Goal: Task Accomplishment & Management: Use online tool/utility

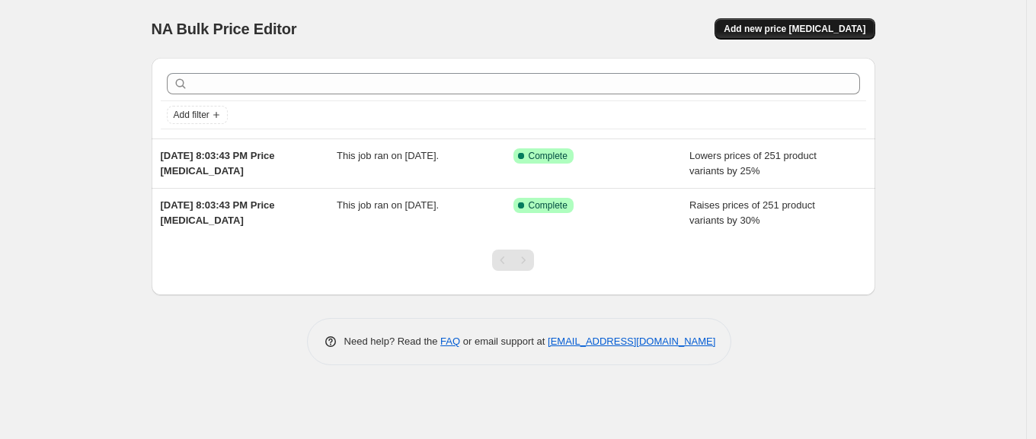
click at [770, 21] on button "Add new price [MEDICAL_DATA]" at bounding box center [794, 28] width 160 height 21
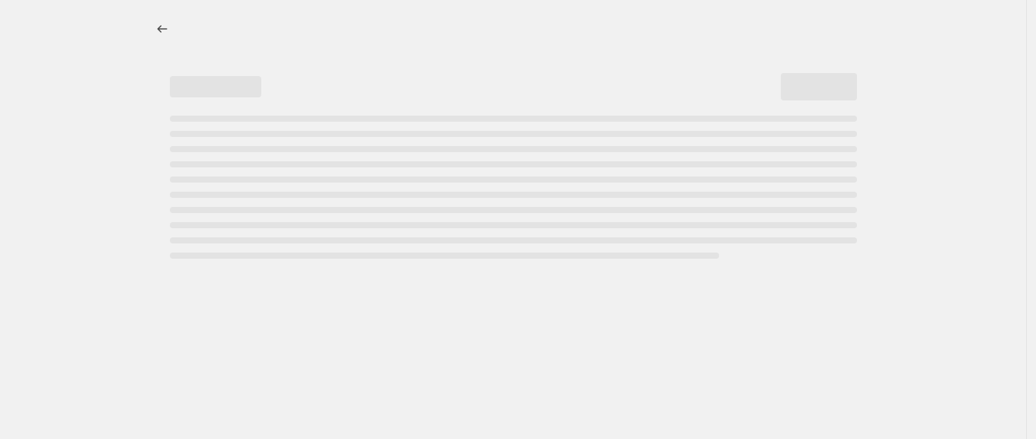
select select "percentage"
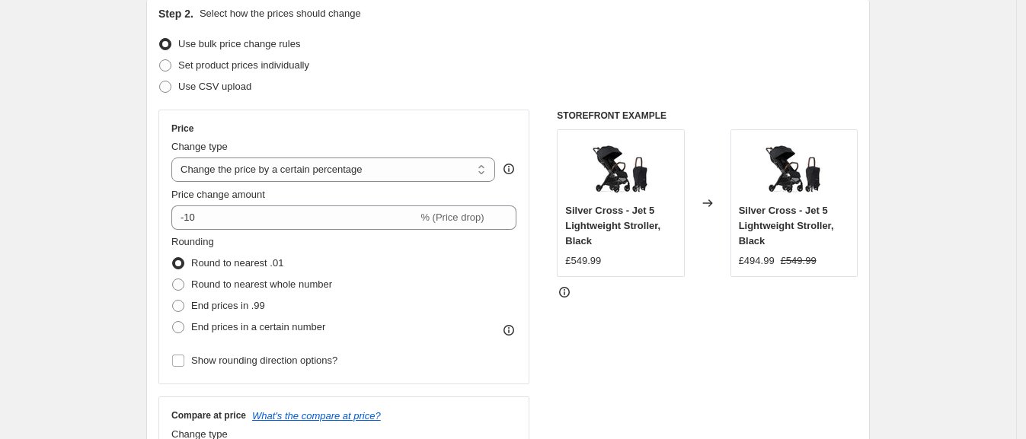
scroll to position [171, 0]
drag, startPoint x: 575, startPoint y: 261, endPoint x: 605, endPoint y: 261, distance: 30.5
click at [605, 261] on div "£549.99" at bounding box center [620, 261] width 110 height 15
copy div "549.99"
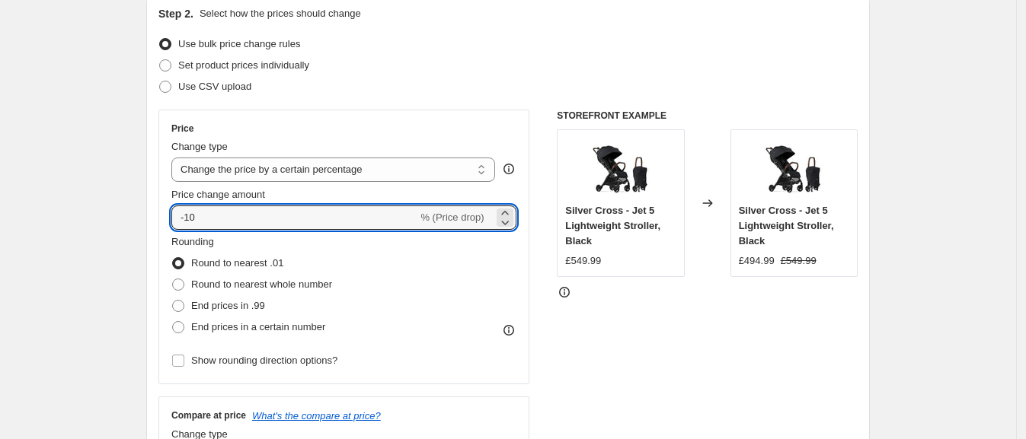
drag, startPoint x: 190, startPoint y: 212, endPoint x: 295, endPoint y: 201, distance: 104.9
click at [295, 201] on div "Price change amount -10 % (Price drop)" at bounding box center [343, 208] width 345 height 43
type input "-26"
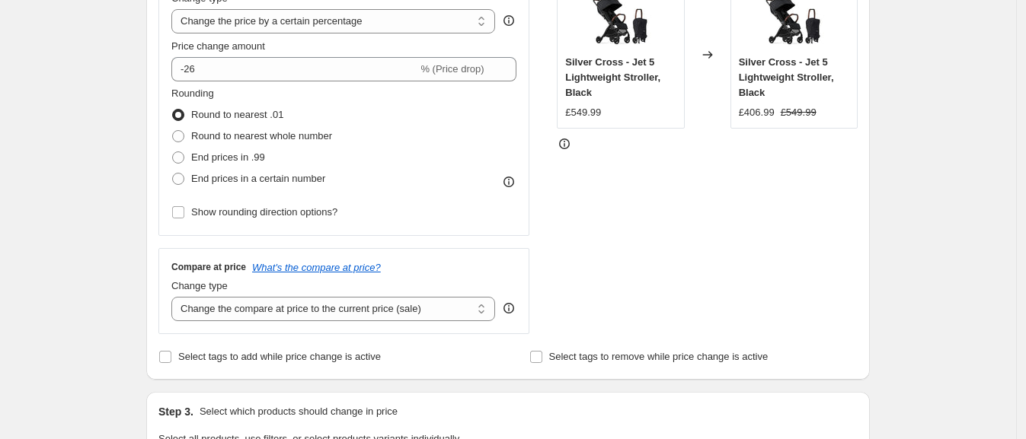
scroll to position [321, 0]
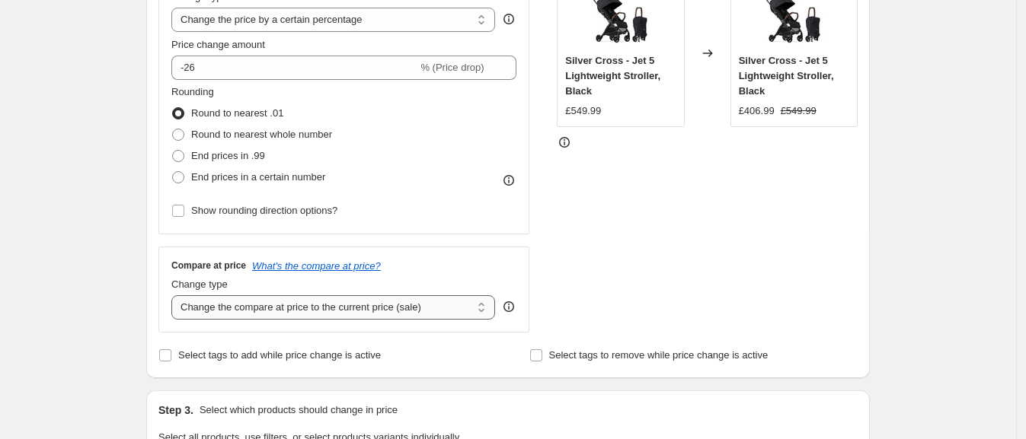
click at [380, 307] on select "Change the compare at price to the current price (sale) Change the compare at p…" at bounding box center [333, 307] width 324 height 24
select select "remove"
click at [176, 295] on select "Change the compare at price to the current price (sale) Change the compare at p…" at bounding box center [333, 307] width 324 height 24
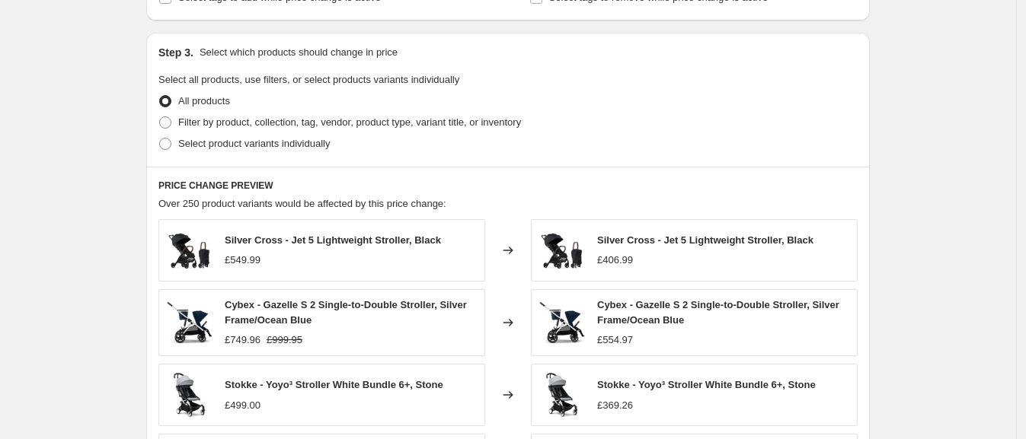
scroll to position [1091, 0]
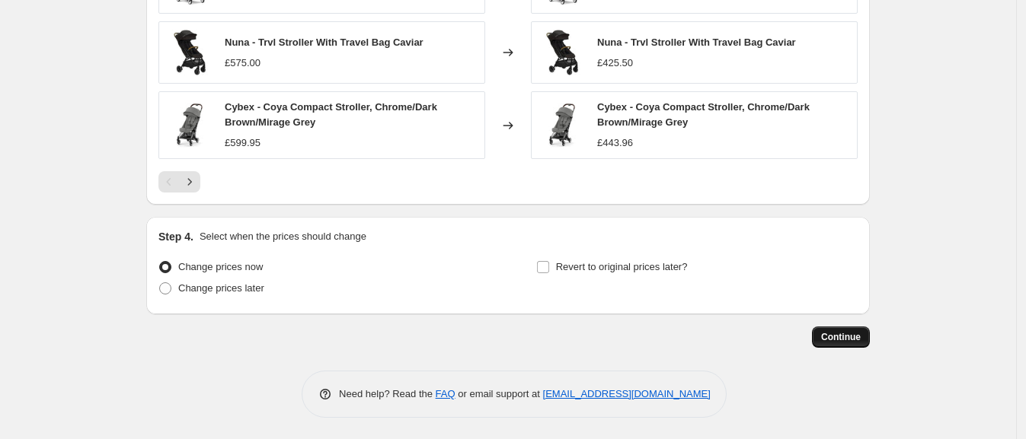
click at [845, 337] on span "Continue" at bounding box center [841, 337] width 40 height 12
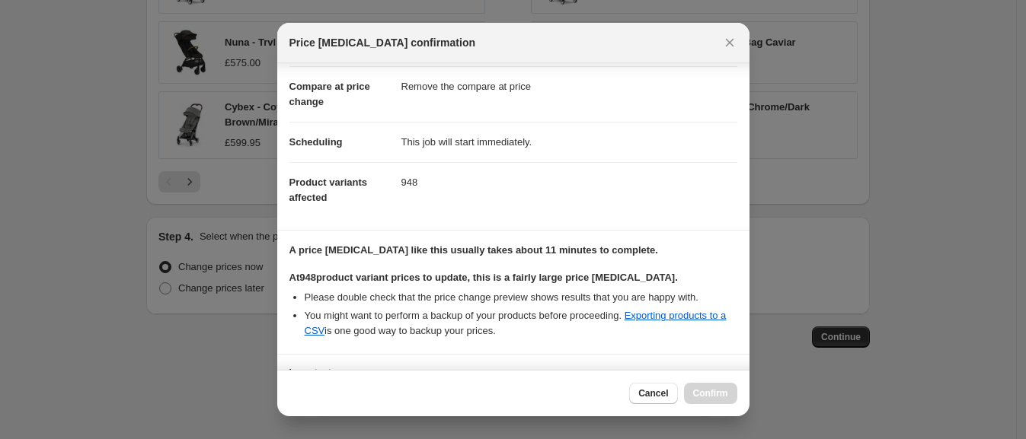
scroll to position [190, 0]
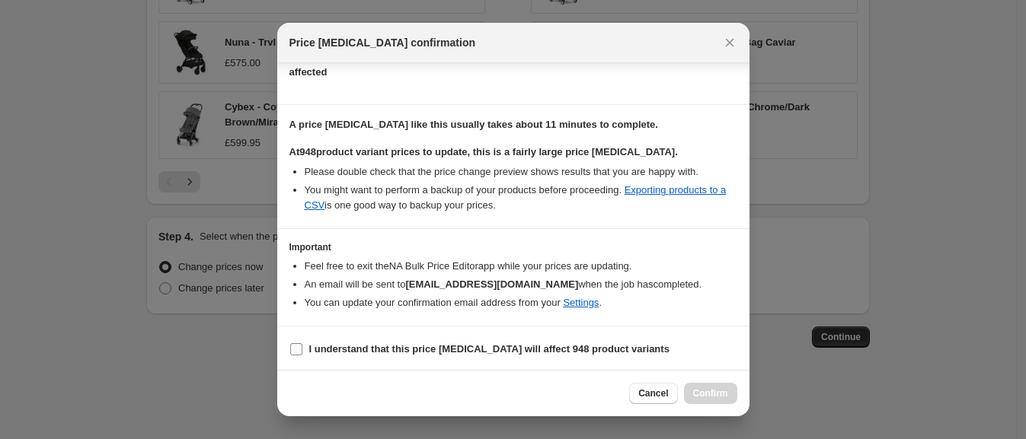
click at [394, 356] on label "I understand that this price [MEDICAL_DATA] will affect 948 product variants" at bounding box center [479, 349] width 380 height 21
click at [302, 356] on input "I understand that this price [MEDICAL_DATA] will affect 948 product variants" at bounding box center [296, 349] width 12 height 12
checkbox input "true"
click at [701, 390] on span "Confirm" at bounding box center [710, 394] width 35 height 12
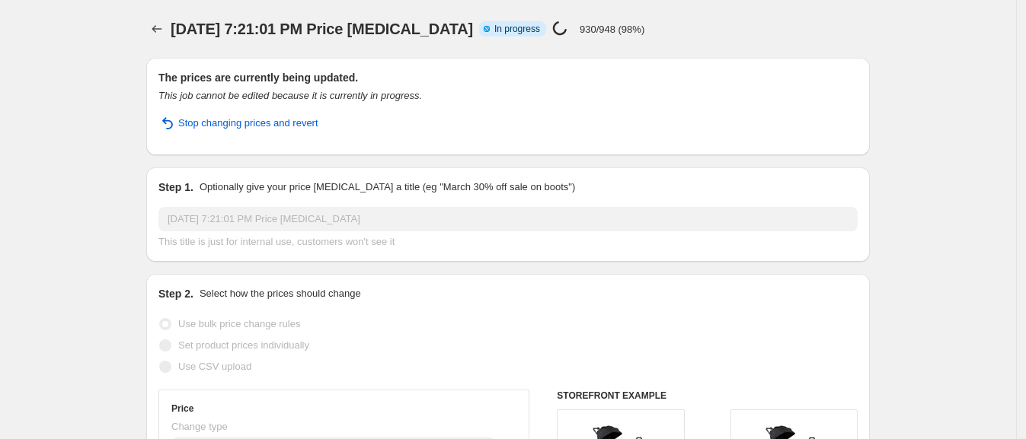
click at [768, 23] on div "[DATE] 7:21:01 PM Price [MEDICAL_DATA] Info Partially complete In progress Pric…" at bounding box center [507, 28] width 723 height 21
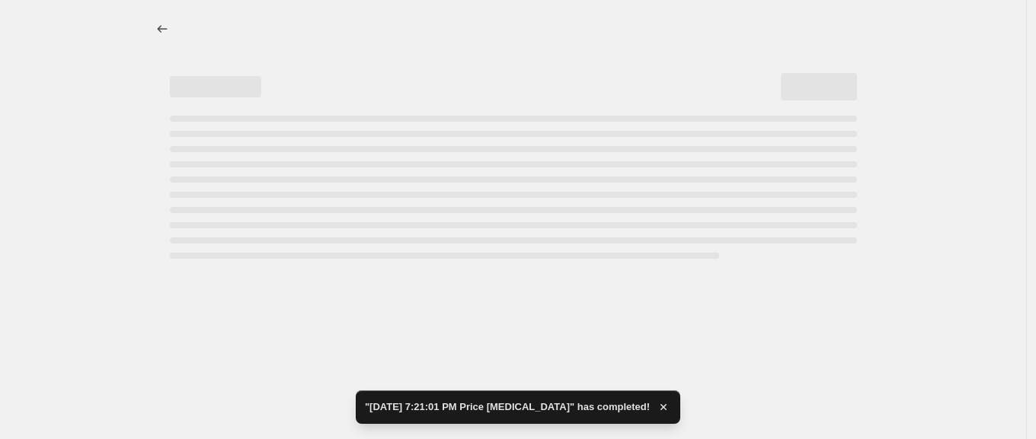
select select "percentage"
select select "remove"
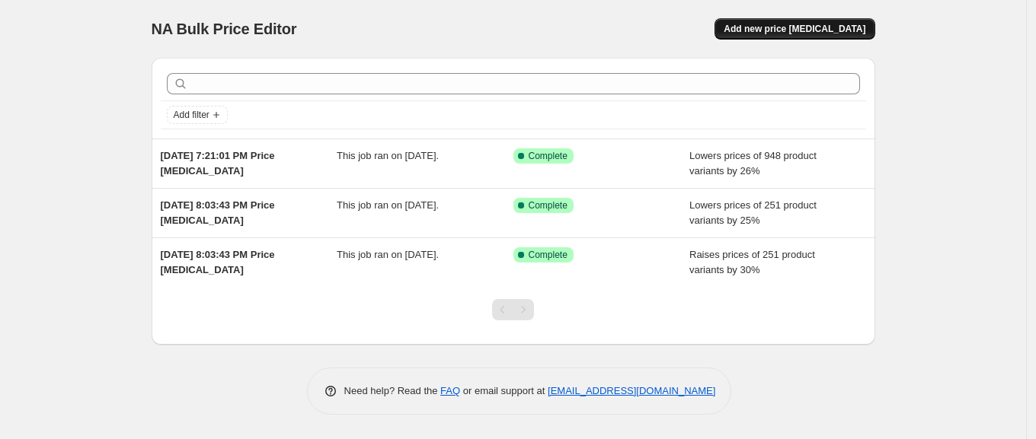
click at [783, 27] on span "Add new price [MEDICAL_DATA]" at bounding box center [794, 29] width 142 height 12
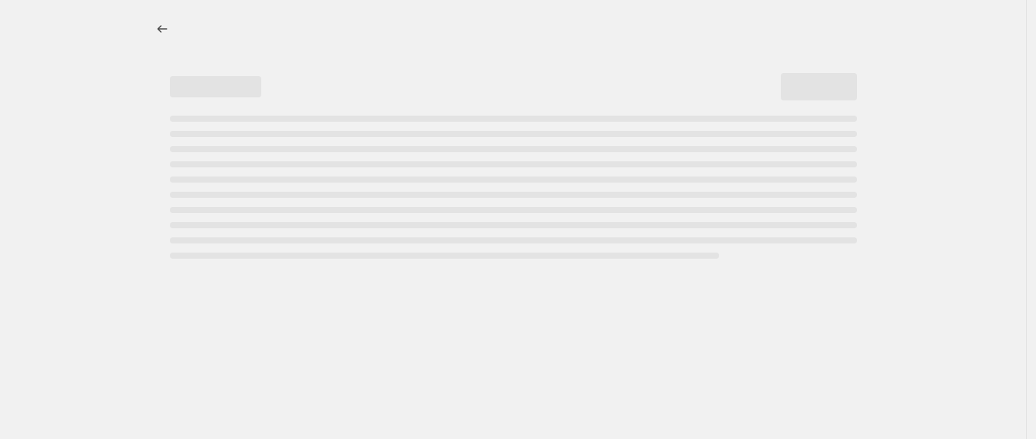
select select "percentage"
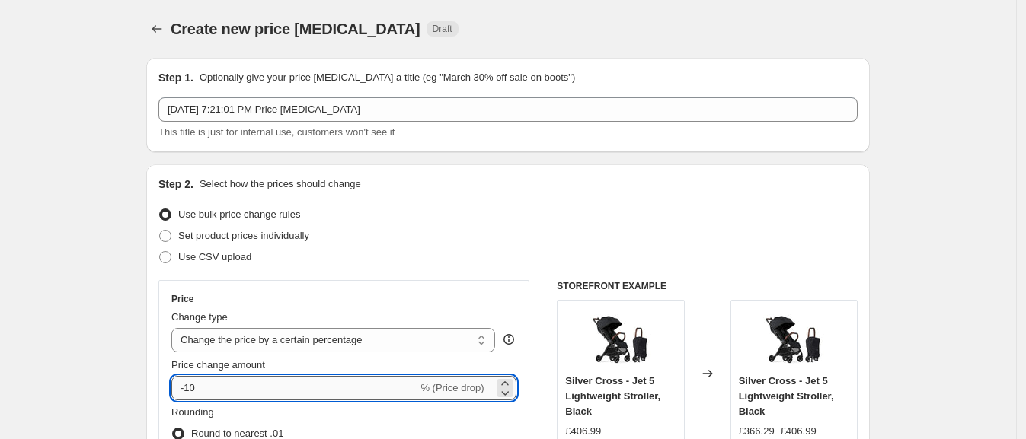
drag, startPoint x: 190, startPoint y: 385, endPoint x: 285, endPoint y: 378, distance: 95.4
click at [285, 378] on input "-10" at bounding box center [294, 388] width 246 height 24
type input "-30"
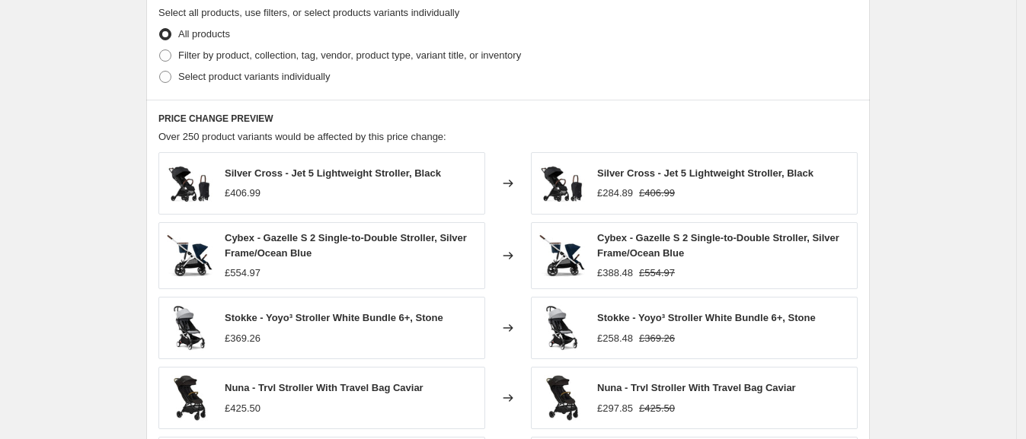
scroll to position [543, 0]
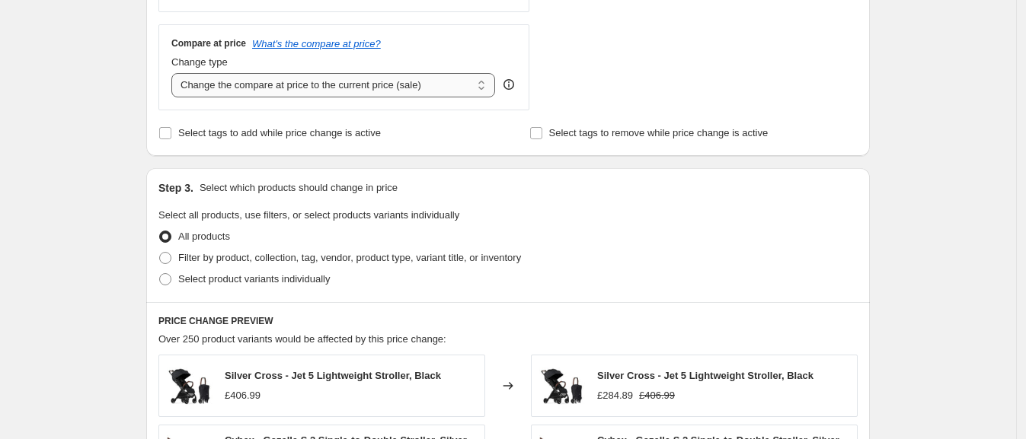
click at [402, 86] on select "Change the compare at price to the current price (sale) Change the compare at p…" at bounding box center [333, 85] width 324 height 24
select select "remove"
click at [176, 73] on select "Change the compare at price to the current price (sale) Change the compare at p…" at bounding box center [333, 85] width 324 height 24
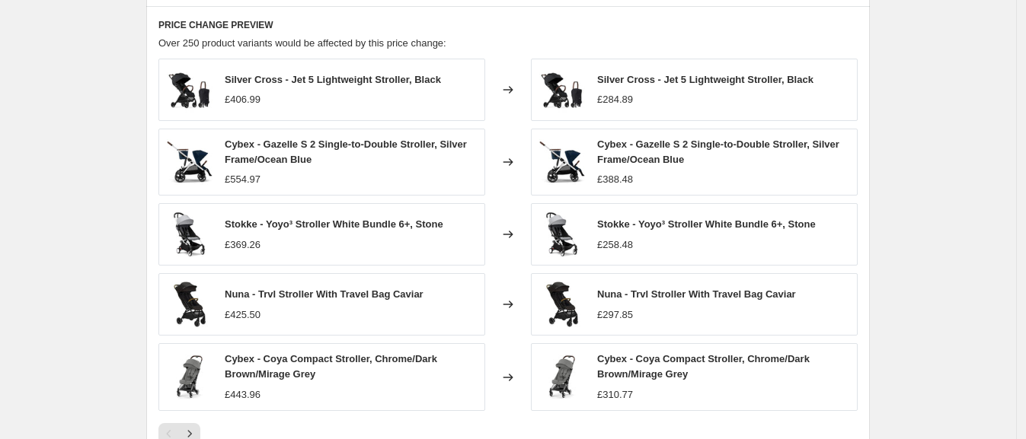
scroll to position [1091, 0]
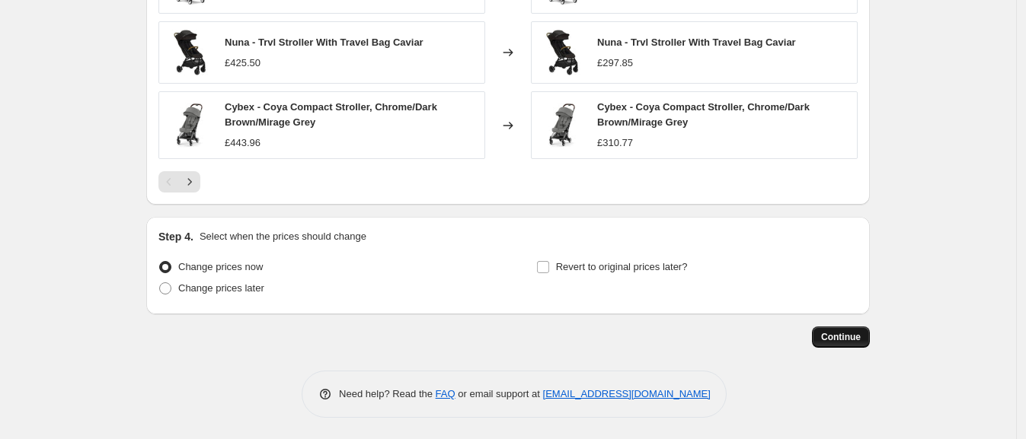
click at [832, 338] on span "Continue" at bounding box center [841, 337] width 40 height 12
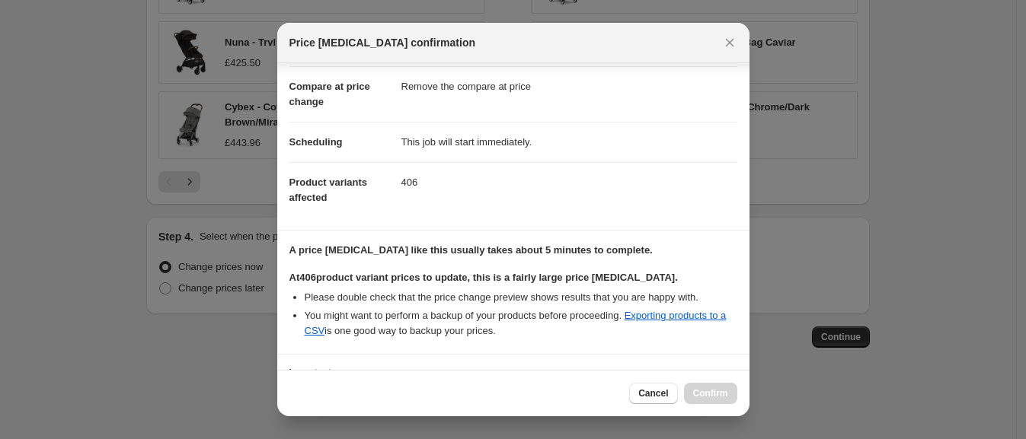
scroll to position [190, 0]
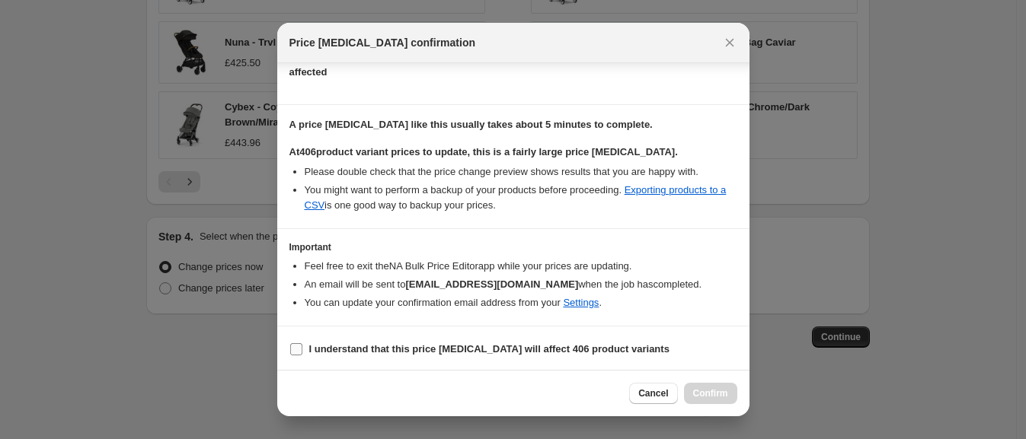
click at [427, 350] on b "I understand that this price [MEDICAL_DATA] will affect 406 product variants" at bounding box center [489, 348] width 360 height 11
click at [302, 350] on input "I understand that this price [MEDICAL_DATA] will affect 406 product variants" at bounding box center [296, 349] width 12 height 12
checkbox input "true"
click at [708, 394] on span "Confirm" at bounding box center [710, 394] width 35 height 12
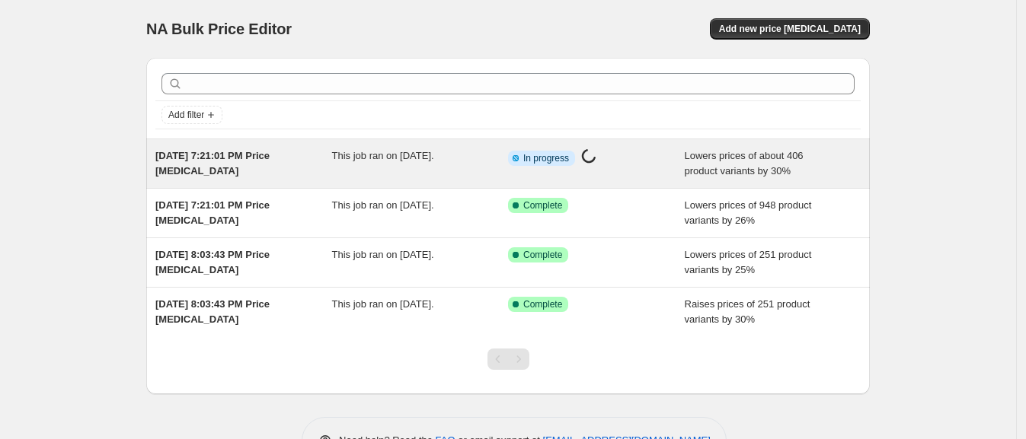
click at [324, 148] on div "[DATE] 7:21:01 PM Price [MEDICAL_DATA]" at bounding box center [243, 163] width 177 height 30
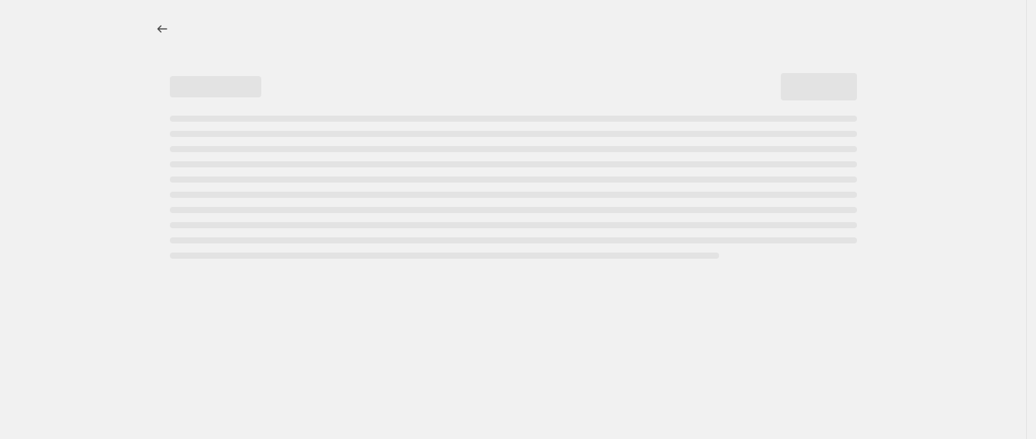
select select "percentage"
select select "remove"
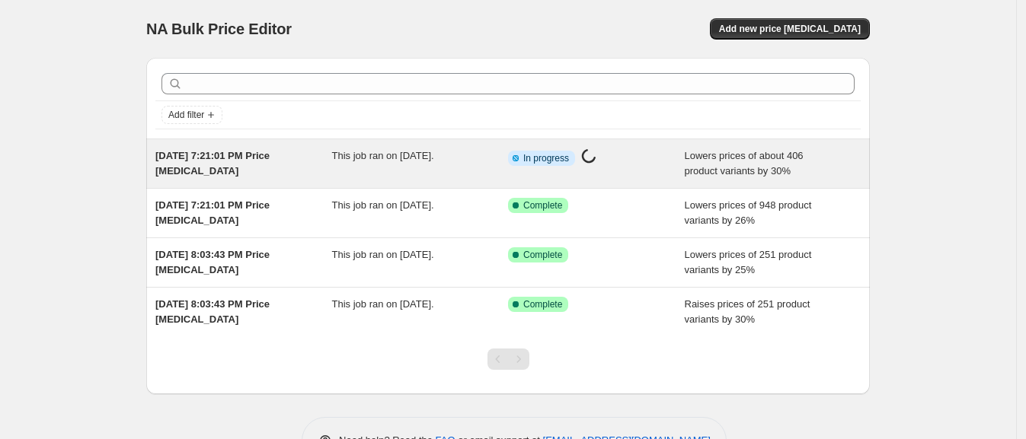
click at [296, 175] on div "[DATE] 7:21:01 PM Price [MEDICAL_DATA]" at bounding box center [243, 163] width 177 height 30
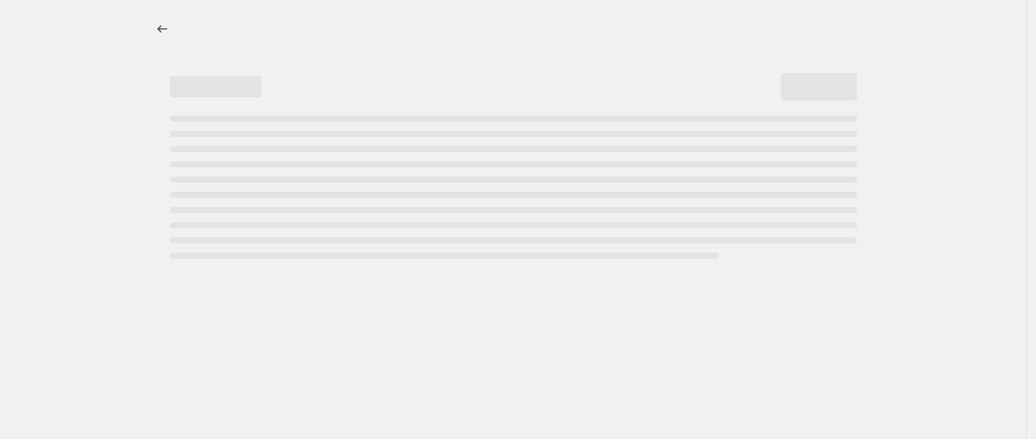
select select "percentage"
select select "remove"
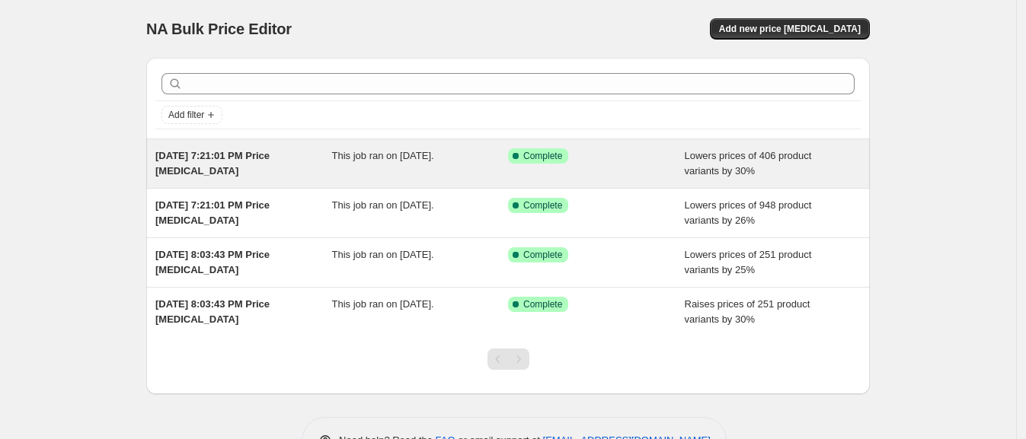
click at [434, 161] on span "This job ran on [DATE]." at bounding box center [383, 155] width 102 height 11
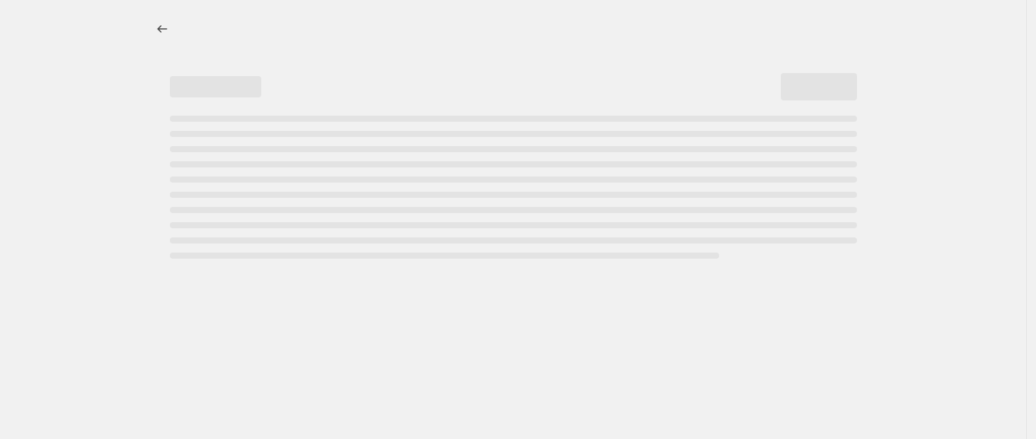
select select "percentage"
select select "remove"
